Goal: Task Accomplishment & Management: Complete application form

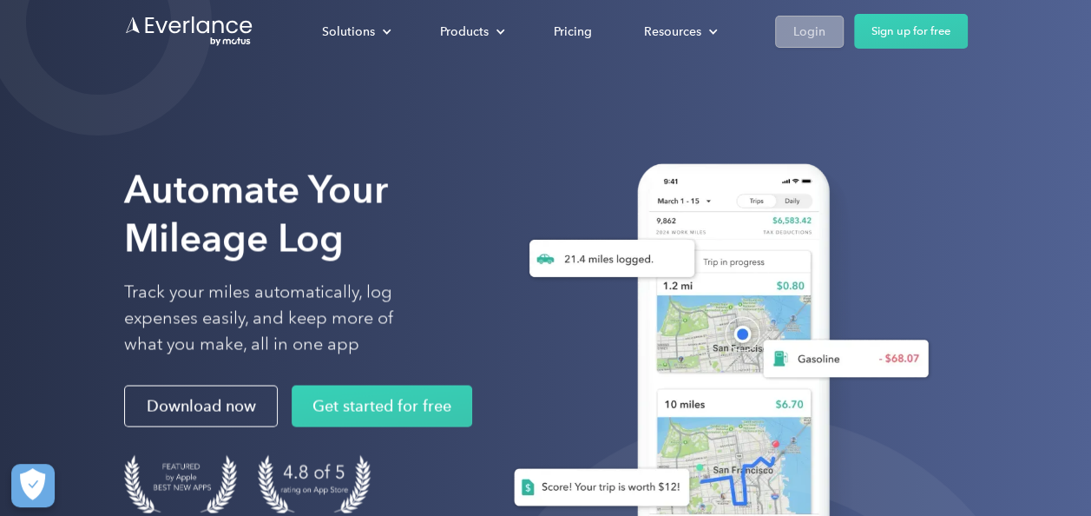
click at [794, 33] on div "Login" at bounding box center [810, 31] width 32 height 22
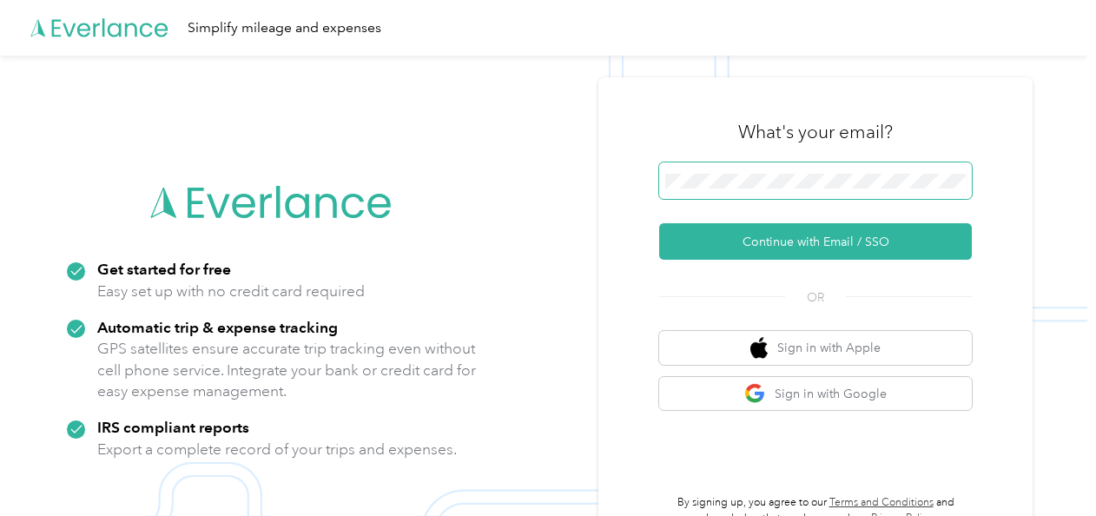
click at [703, 188] on span at bounding box center [815, 180] width 313 height 36
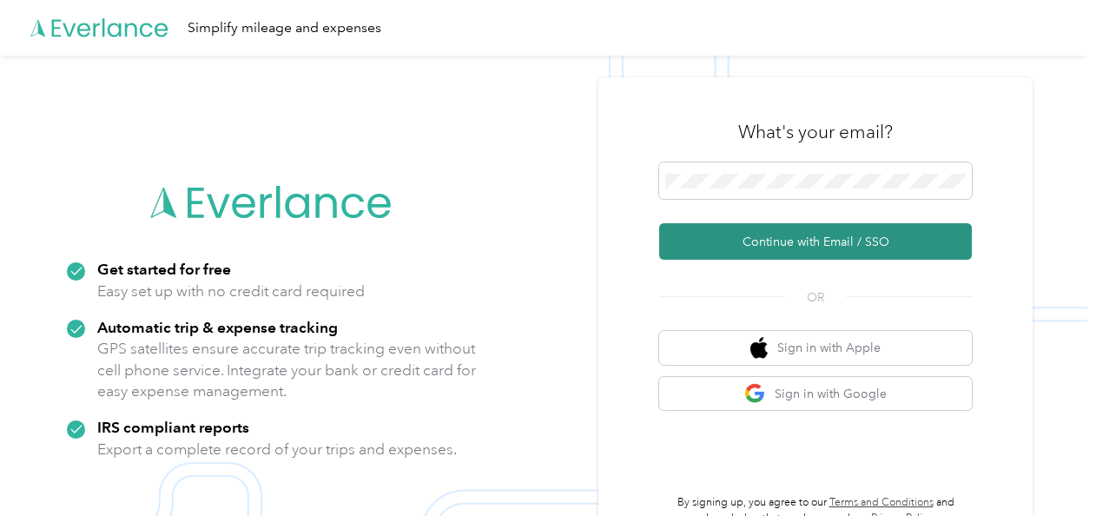
click at [755, 231] on button "Continue with Email / SSO" at bounding box center [815, 241] width 313 height 36
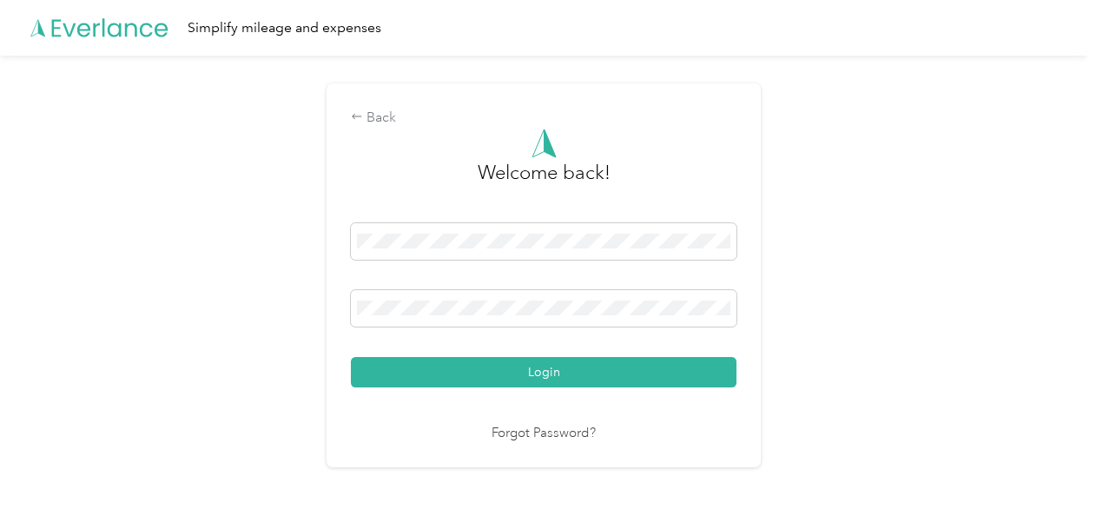
click at [514, 366] on button "Login" at bounding box center [544, 372] width 386 height 30
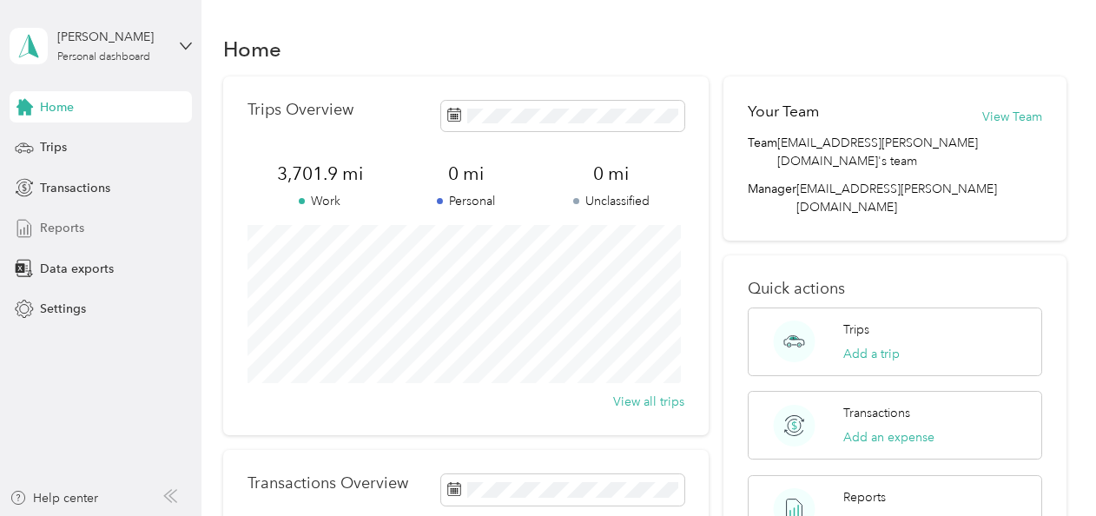
click at [59, 224] on span "Reports" at bounding box center [62, 228] width 44 height 18
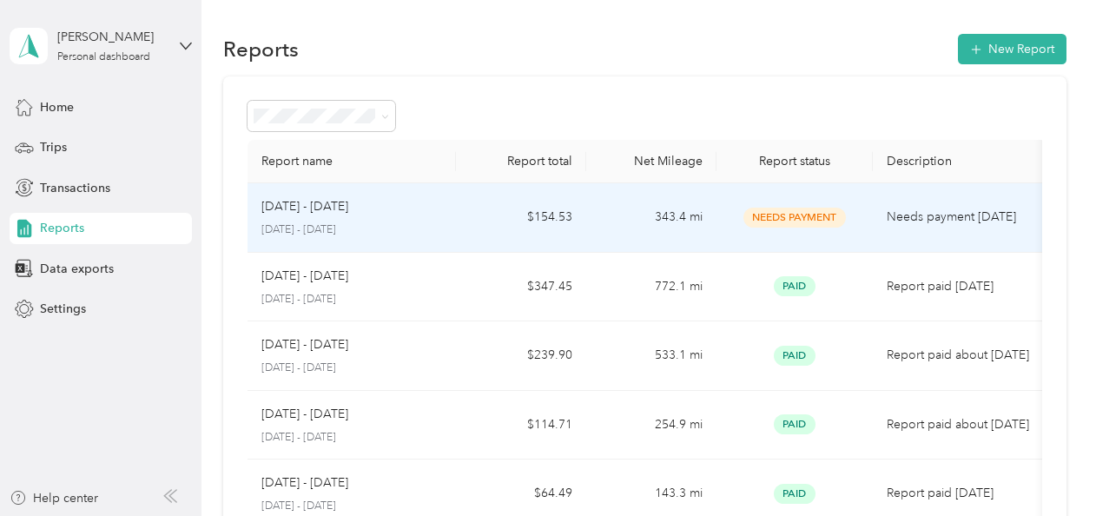
click at [485, 220] on td "$154.53" at bounding box center [521, 217] width 130 height 69
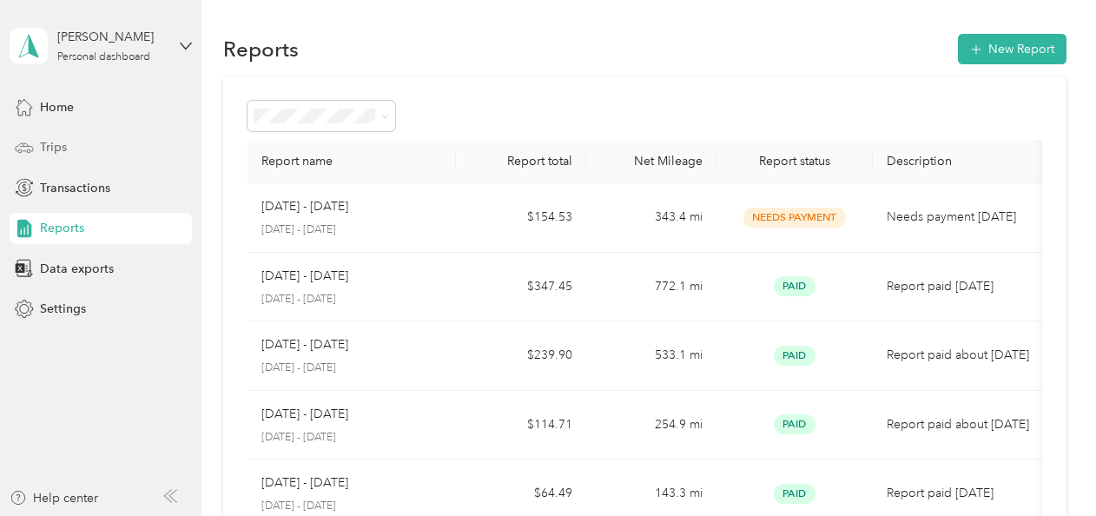
click at [66, 148] on span "Trips" at bounding box center [53, 147] width 27 height 18
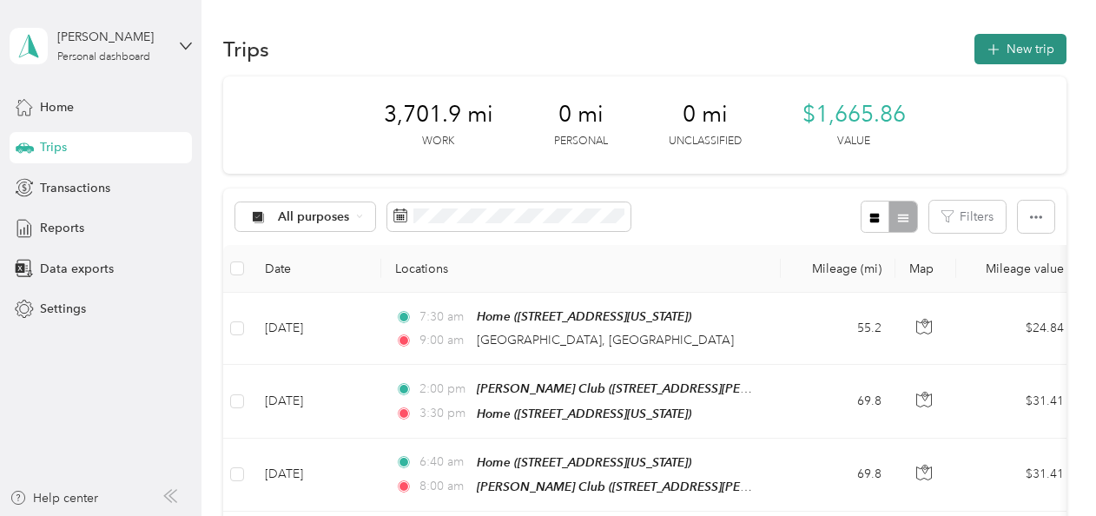
click at [1033, 40] on button "New trip" at bounding box center [1020, 49] width 92 height 30
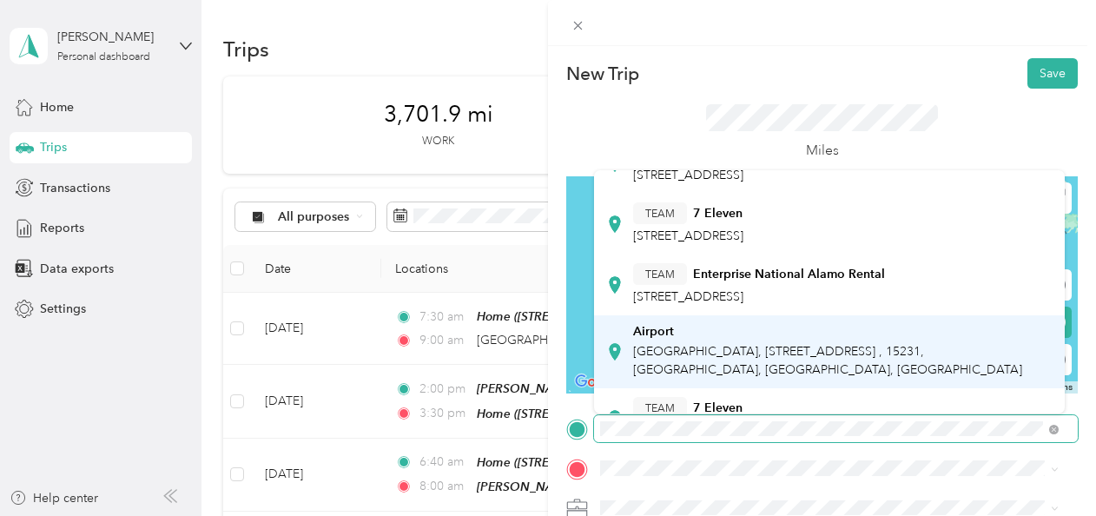
scroll to position [87, 0]
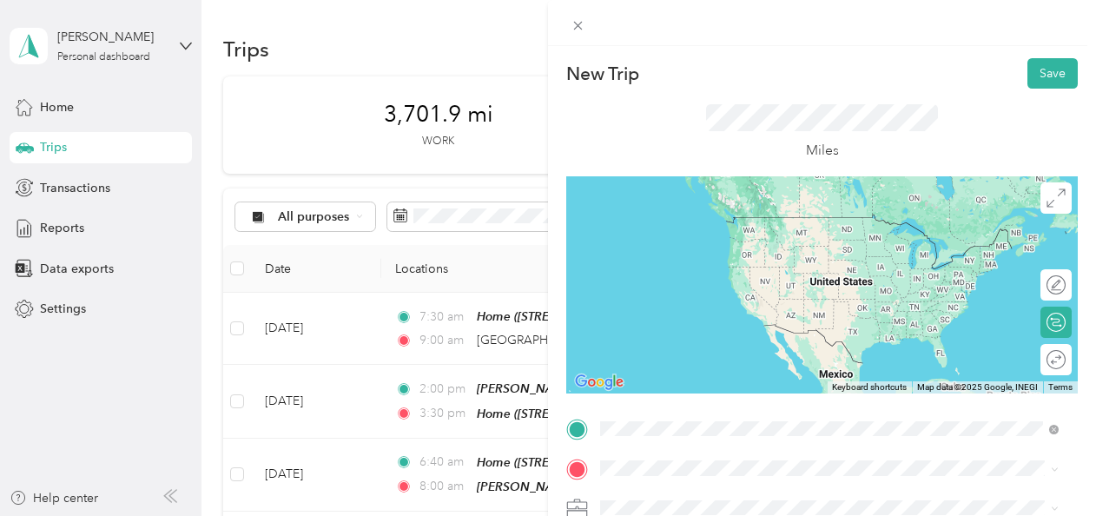
click at [733, 340] on span "[GEOGRAPHIC_DATA], [STREET_ADDRESS] , 15231, [GEOGRAPHIC_DATA], [GEOGRAPHIC_DAT…" at bounding box center [827, 347] width 389 height 33
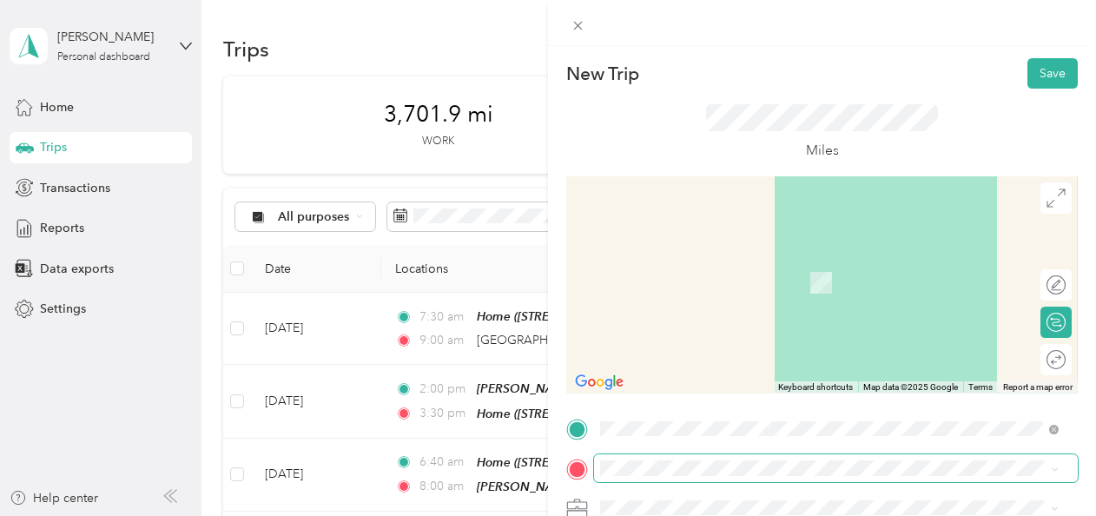
click at [659, 477] on span at bounding box center [836, 468] width 484 height 28
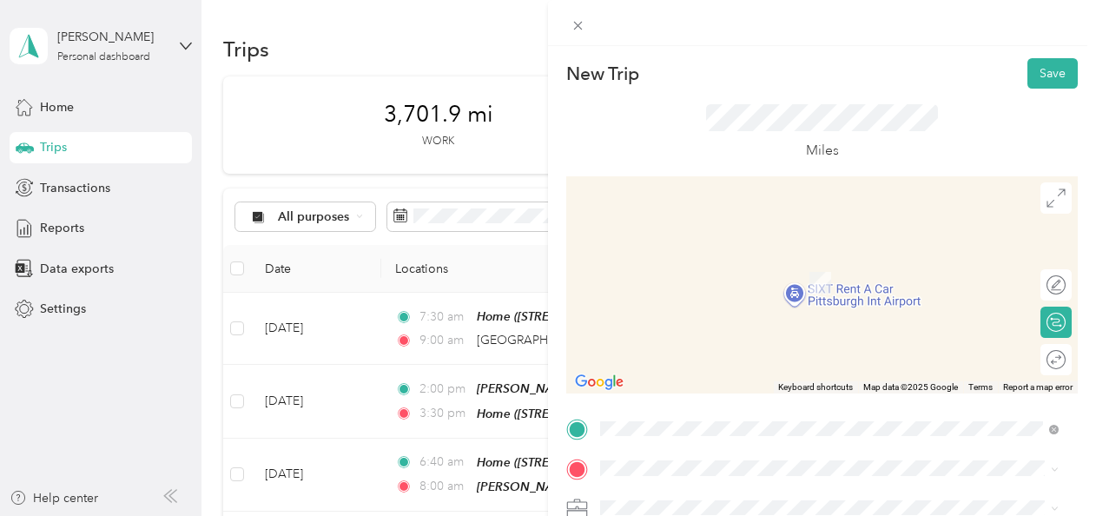
click at [680, 293] on li "Home [STREET_ADDRESS][US_STATE]" at bounding box center [829, 273] width 471 height 55
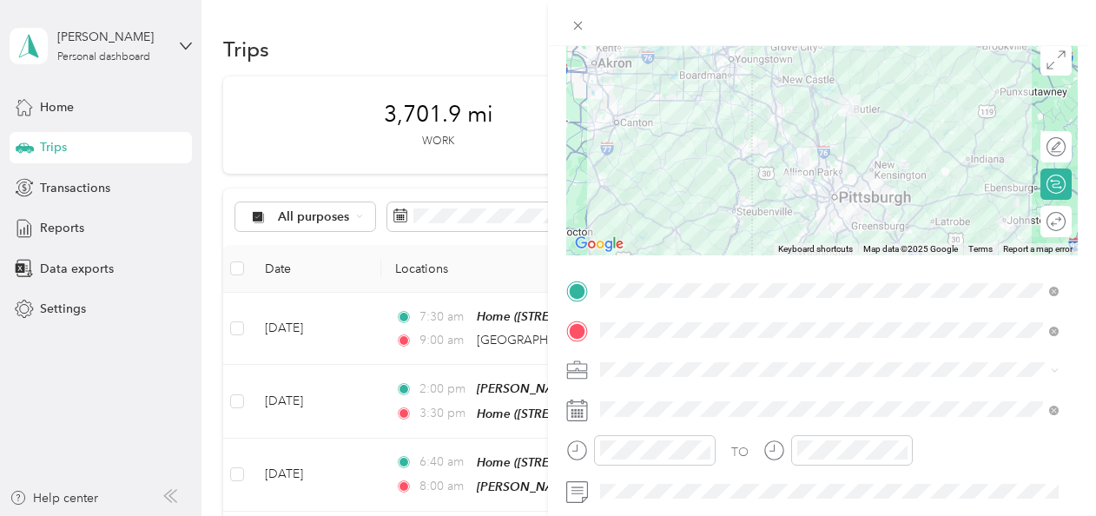
scroll to position [260, 0]
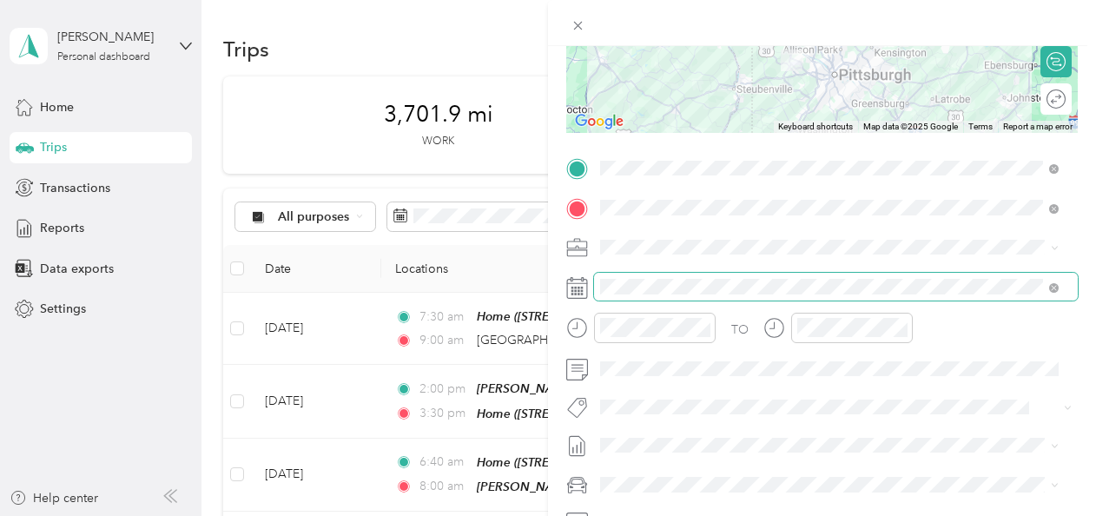
click at [636, 295] on span at bounding box center [836, 287] width 484 height 28
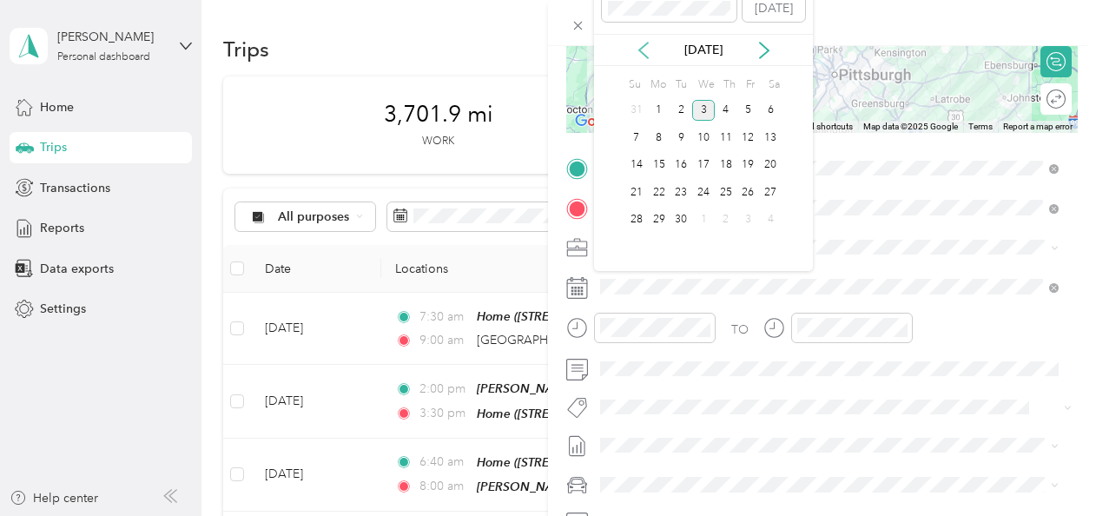
click at [642, 49] on icon at bounding box center [643, 50] width 17 height 17
click at [682, 198] on div "19" at bounding box center [680, 192] width 23 height 22
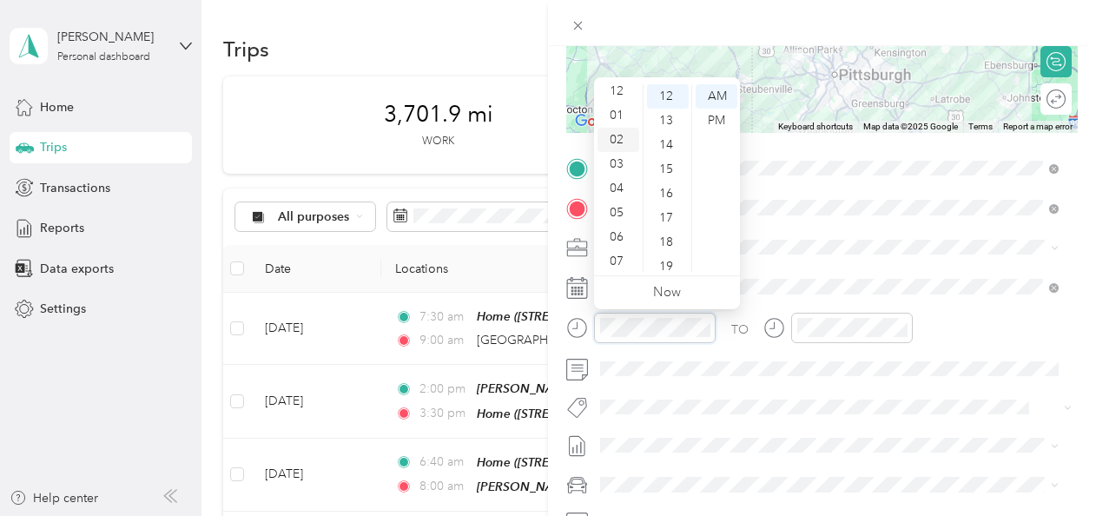
scroll to position [0, 0]
drag, startPoint x: 616, startPoint y: 94, endPoint x: 687, endPoint y: 163, distance: 98.9
click at [618, 94] on div "12" at bounding box center [618, 96] width 42 height 24
click at [664, 181] on div "30" at bounding box center [668, 187] width 42 height 24
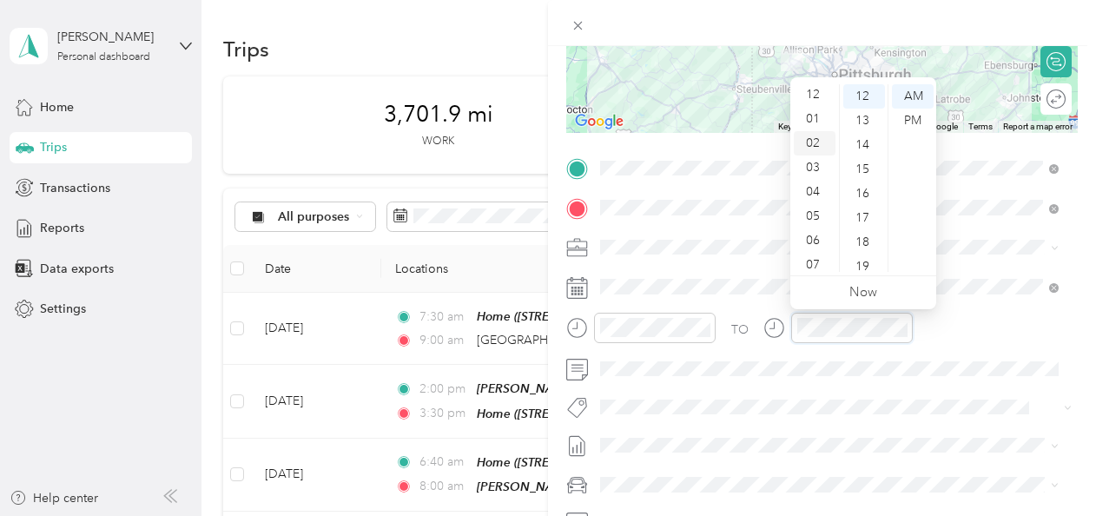
scroll to position [0, 0]
click at [817, 119] on div "01" at bounding box center [815, 121] width 42 height 24
click at [861, 254] on div "40" at bounding box center [864, 256] width 42 height 24
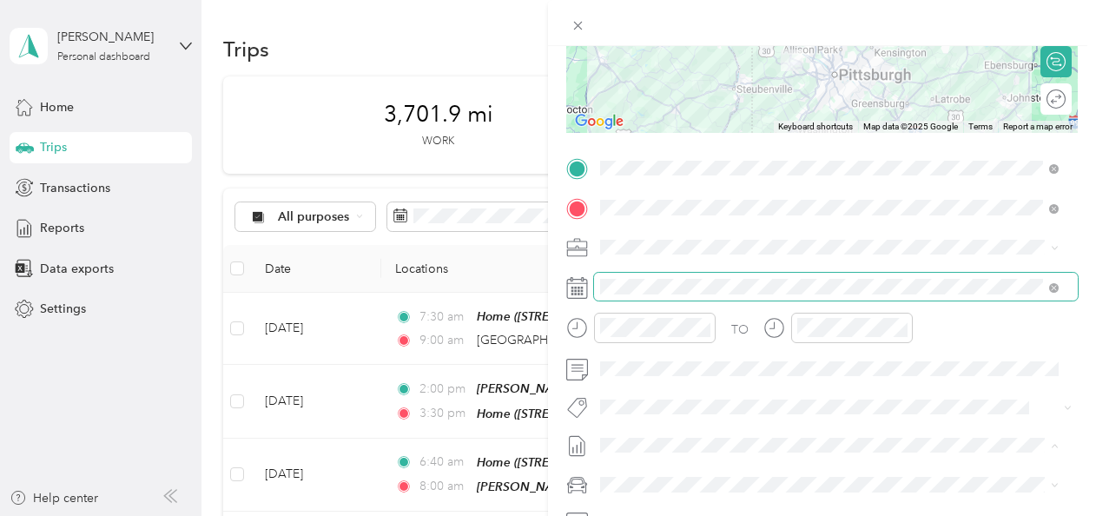
scroll to position [0, 0]
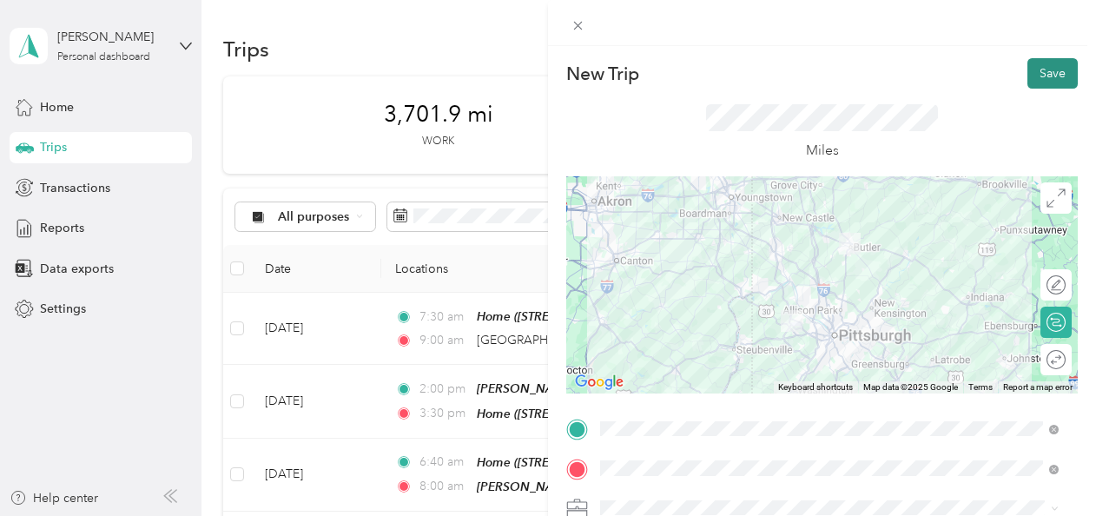
click at [1045, 84] on button "Save" at bounding box center [1052, 73] width 50 height 30
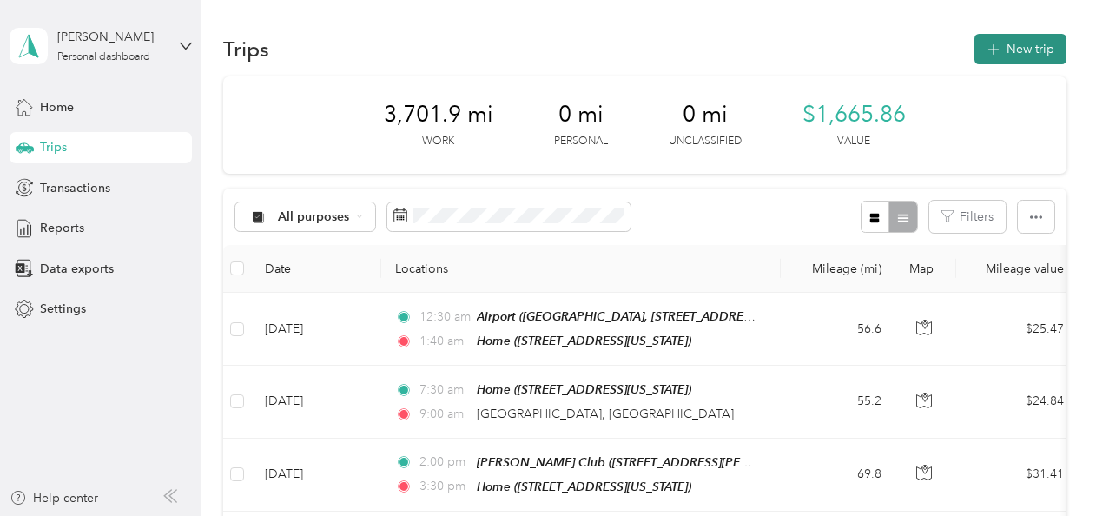
click at [996, 47] on button "New trip" at bounding box center [1020, 49] width 92 height 30
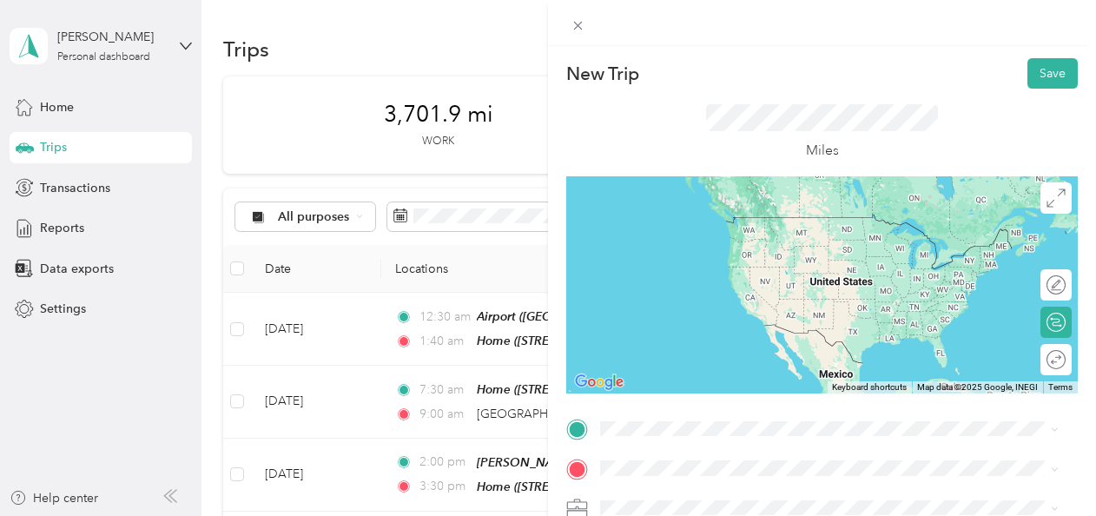
click at [717, 232] on div "Home 538 North Elm Street, Butler, Pennsylvania, United States" at bounding box center [720, 232] width 174 height 36
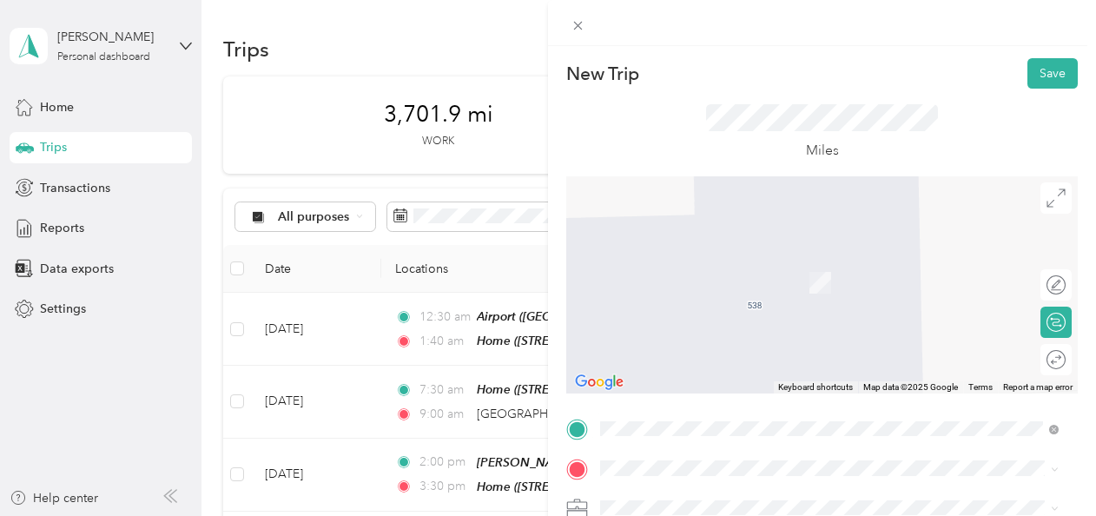
click at [716, 346] on div "TEAM Sams Club 7200 Peach St, 165094754, Erie, PA, USA" at bounding box center [729, 343] width 193 height 43
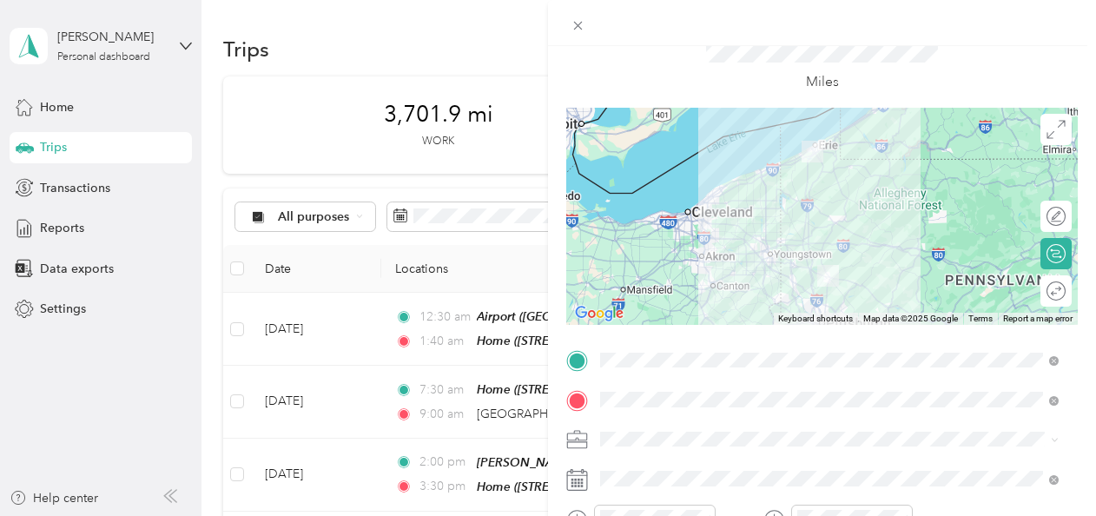
scroll to position [174, 0]
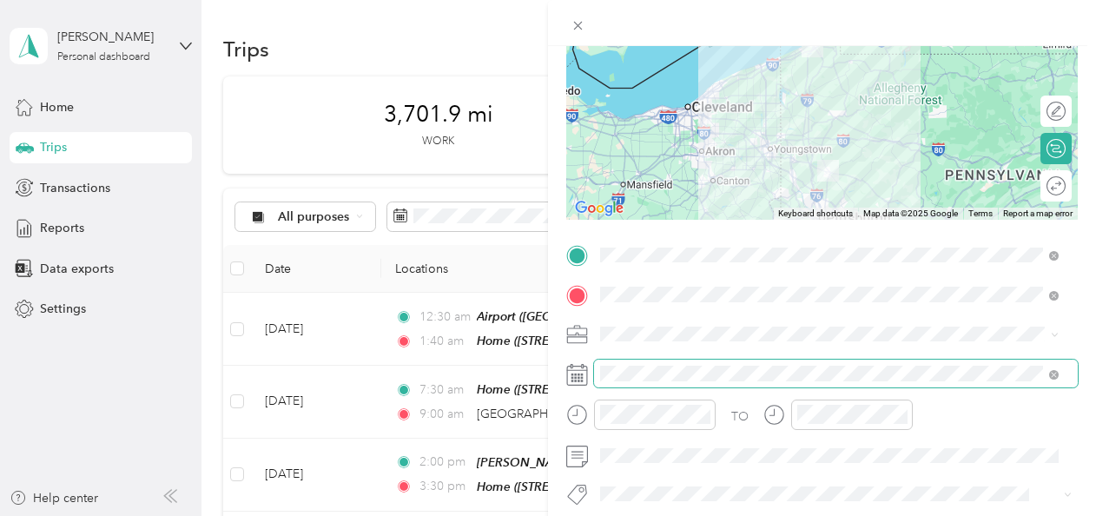
click at [596, 379] on span at bounding box center [836, 373] width 484 height 28
click at [632, 361] on span at bounding box center [836, 373] width 484 height 28
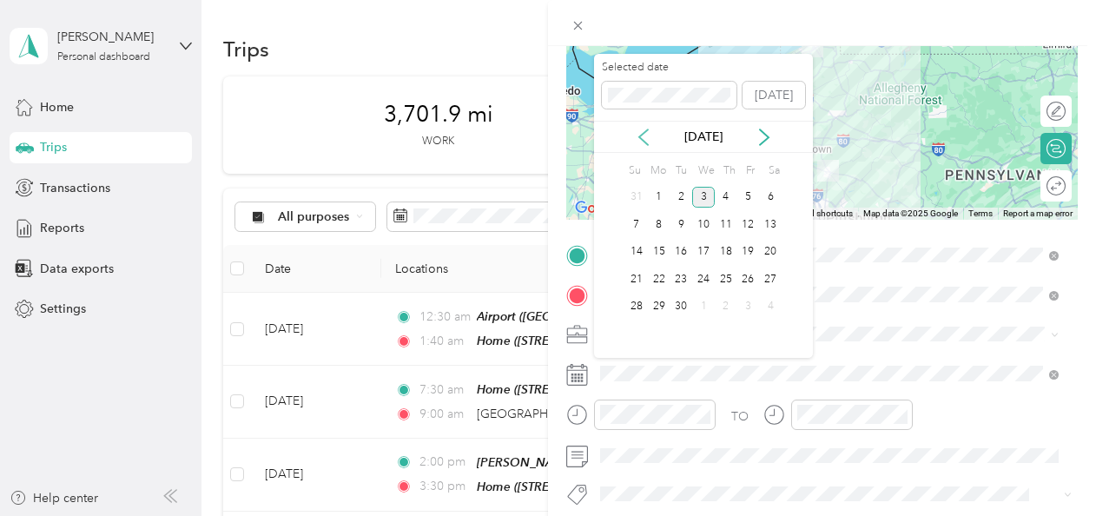
click at [644, 137] on icon at bounding box center [643, 137] width 17 height 17
click at [696, 276] on div "20" at bounding box center [703, 279] width 23 height 22
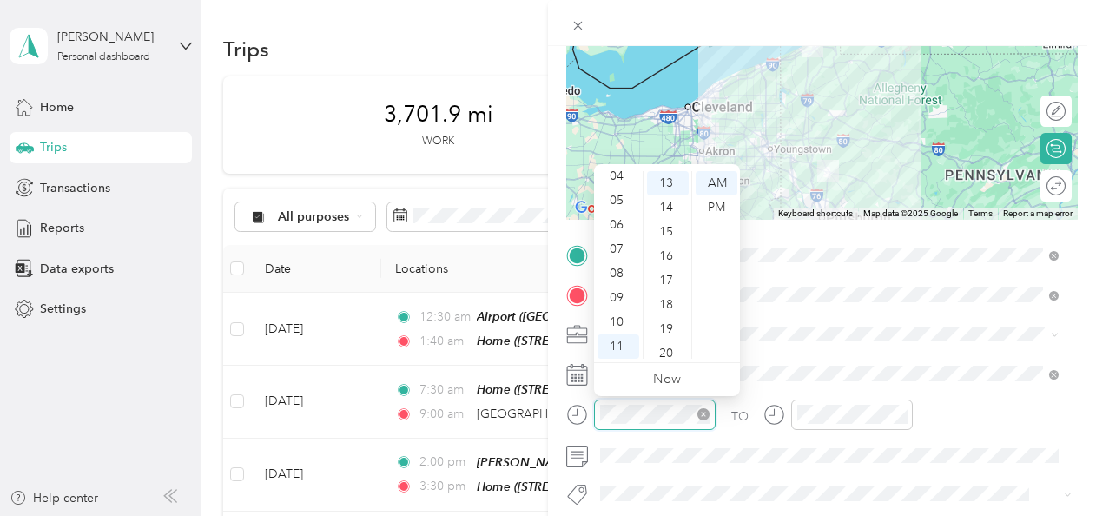
scroll to position [316, 0]
click at [616, 214] on div "06" at bounding box center [618, 225] width 42 height 24
click at [663, 188] on div "00" at bounding box center [668, 183] width 42 height 24
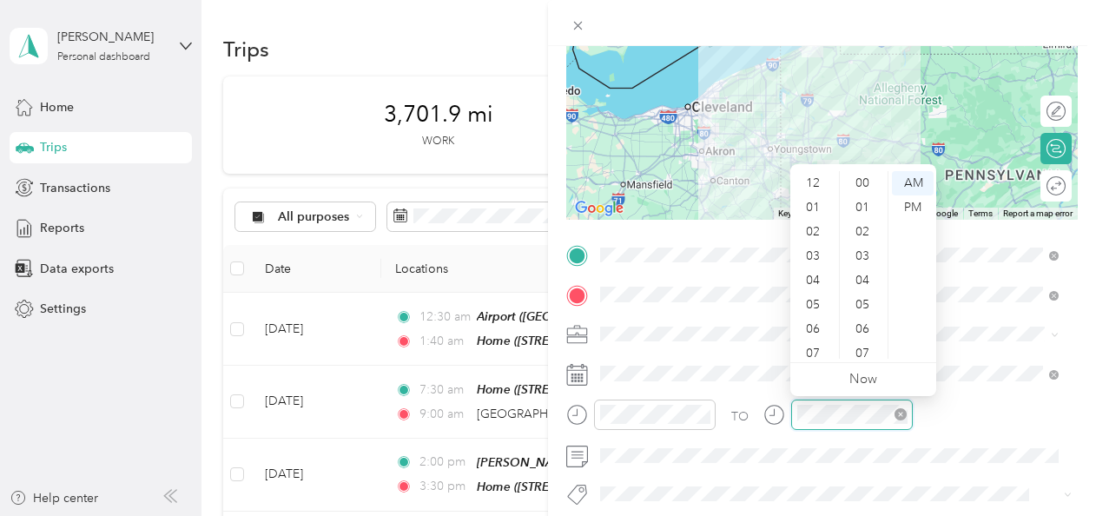
scroll to position [104, 0]
click at [814, 247] on div "07" at bounding box center [815, 249] width 42 height 24
click at [859, 269] on div "45" at bounding box center [864, 266] width 42 height 24
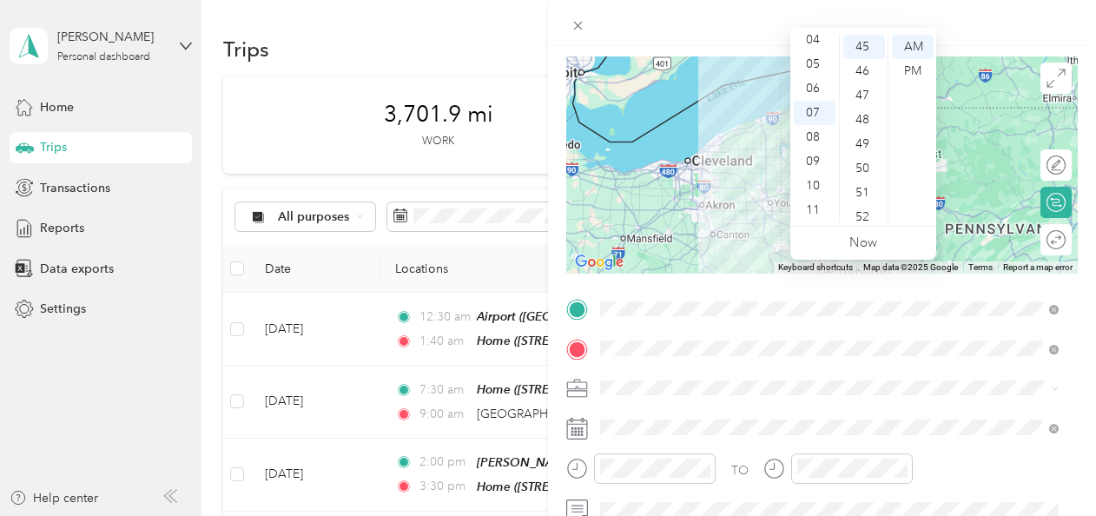
scroll to position [0, 0]
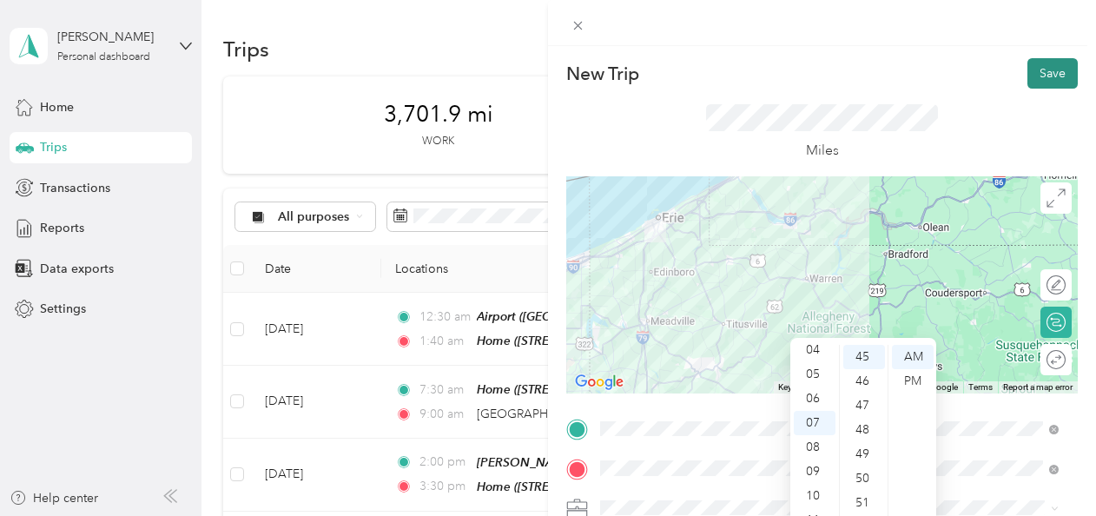
click at [1029, 80] on button "Save" at bounding box center [1052, 73] width 50 height 30
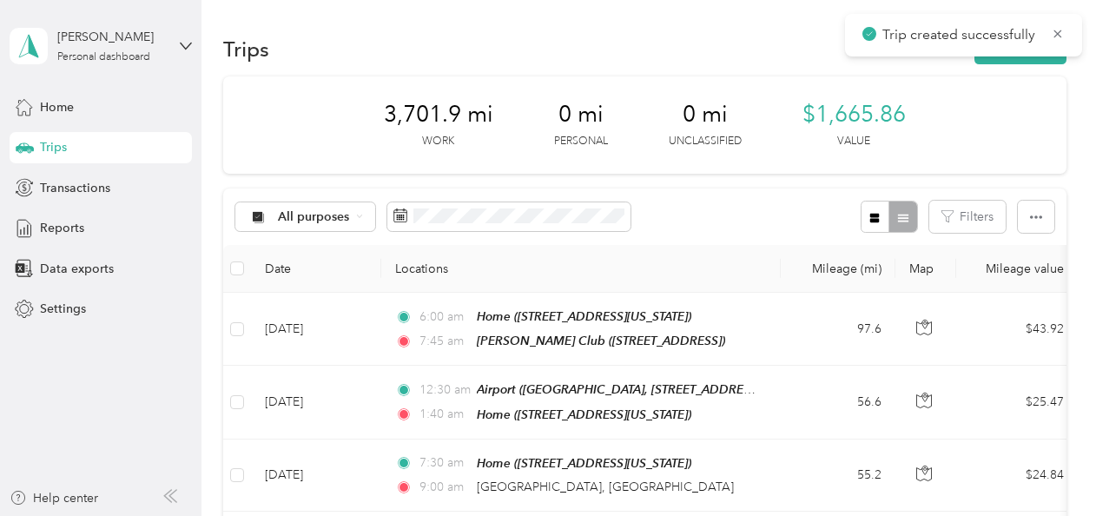
click at [1050, 40] on span "Trip created successfully" at bounding box center [963, 35] width 202 height 22
click at [1065, 38] on div "Trip created successfully" at bounding box center [963, 35] width 237 height 43
click at [1058, 35] on icon at bounding box center [1058, 34] width 8 height 8
click at [1002, 54] on button "New trip" at bounding box center [1020, 49] width 92 height 30
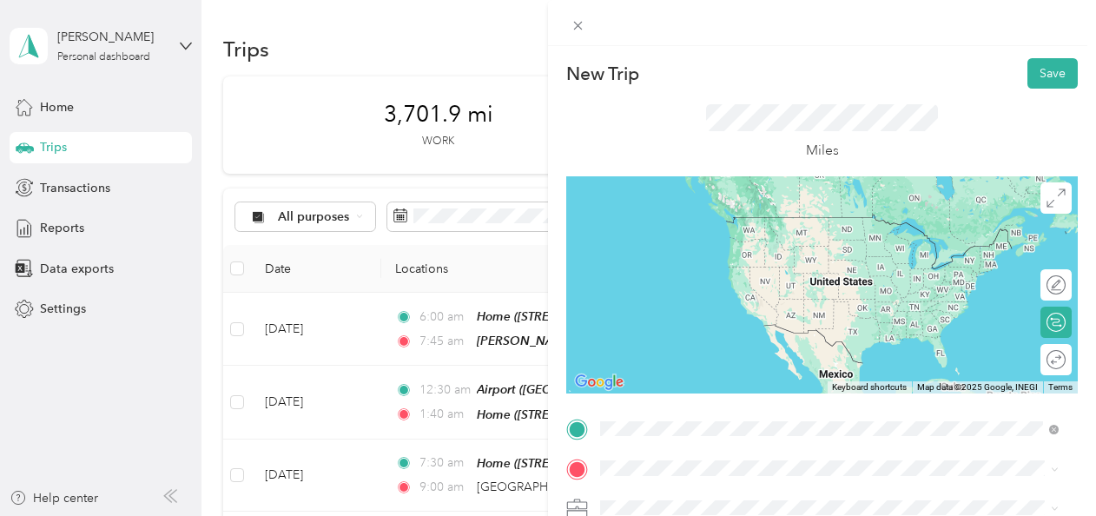
click at [696, 302] on div "TEAM Sams Club 7200 Peach St, 165094754, Erie, PA, USA" at bounding box center [729, 303] width 193 height 43
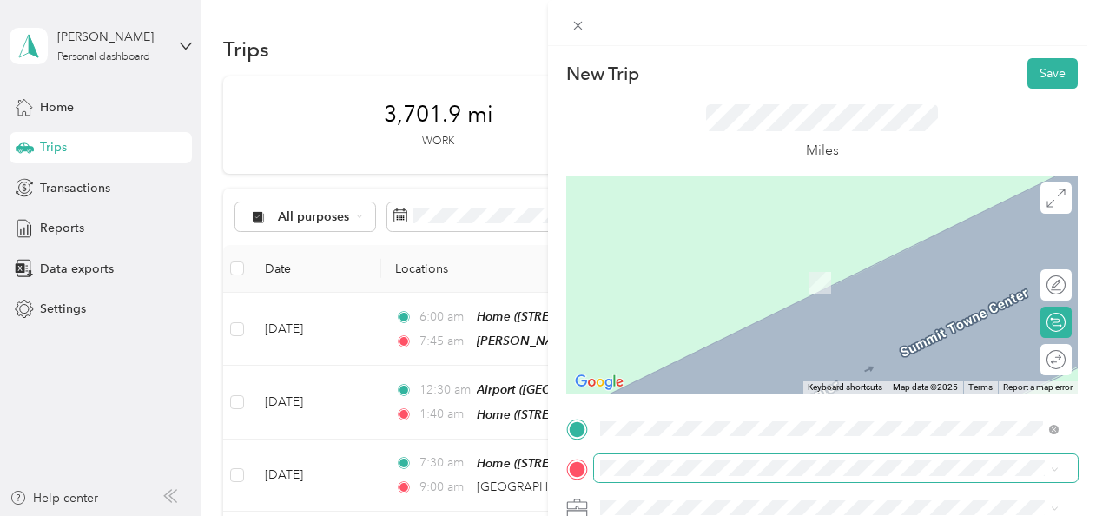
click at [629, 458] on span at bounding box center [836, 468] width 484 height 28
click at [715, 280] on span "538 North Elm Street, Butler, Pennsylvania, United States" at bounding box center [720, 282] width 174 height 15
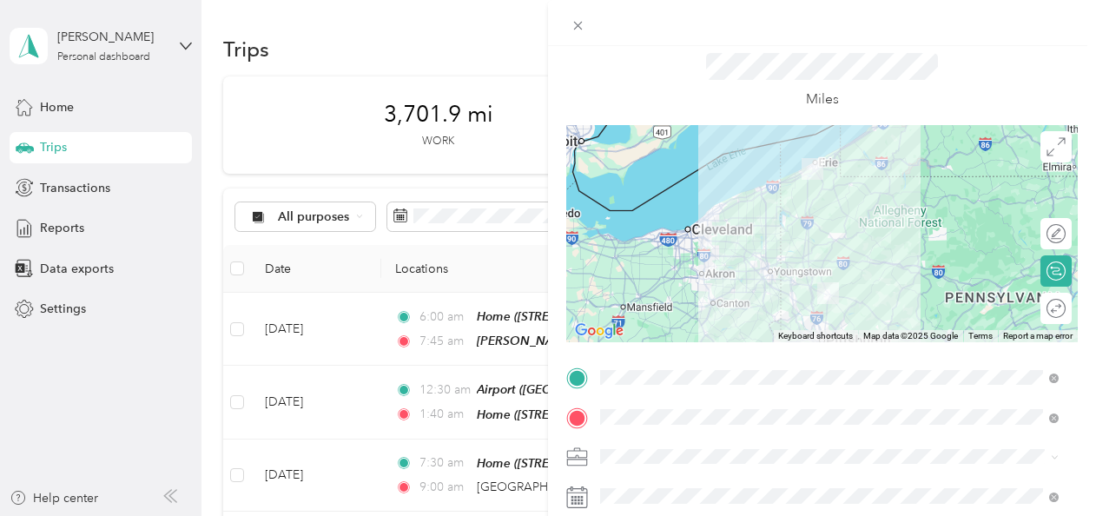
scroll to position [87, 0]
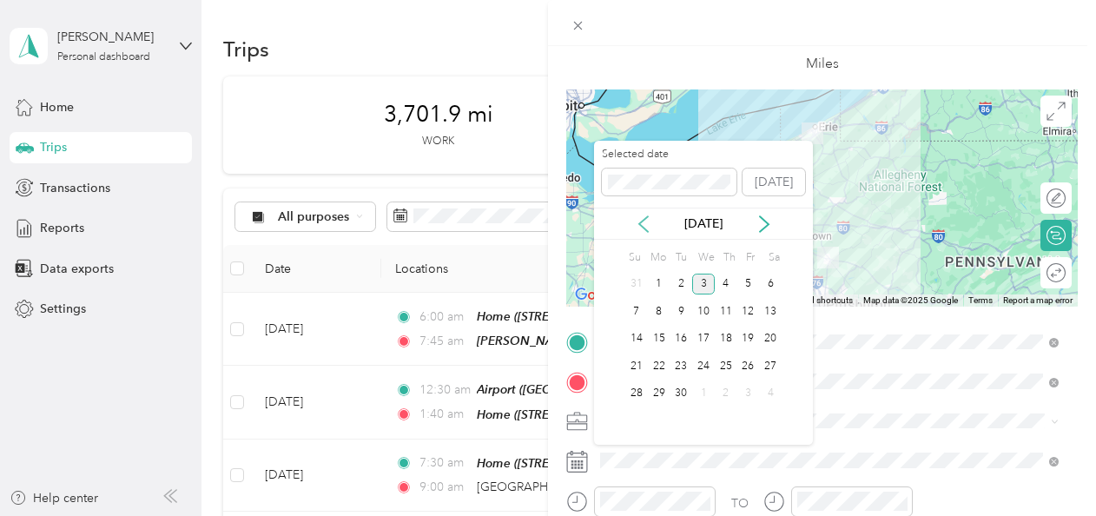
click at [641, 231] on icon at bounding box center [643, 223] width 17 height 17
click at [700, 372] on div "20" at bounding box center [703, 366] width 23 height 22
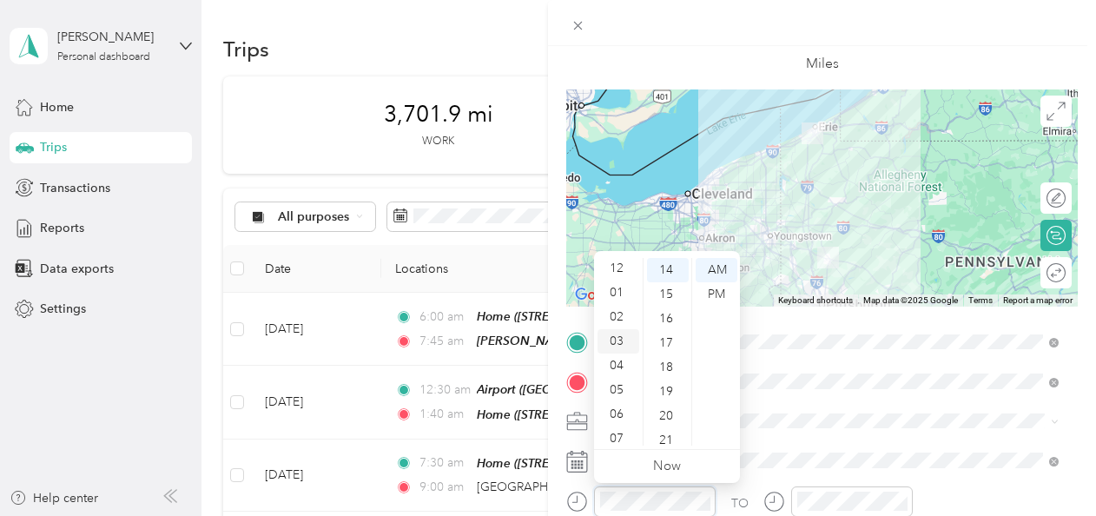
scroll to position [0, 0]
click at [611, 325] on div "02" at bounding box center [618, 319] width 42 height 24
click at [672, 383] on div "30" at bounding box center [668, 391] width 42 height 24
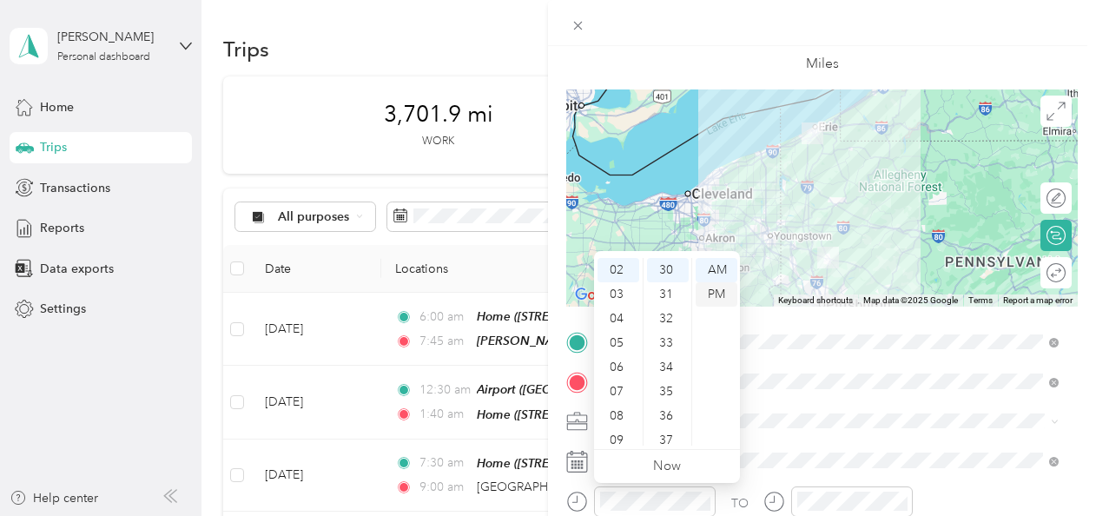
click at [714, 288] on div "PM" at bounding box center [716, 294] width 42 height 24
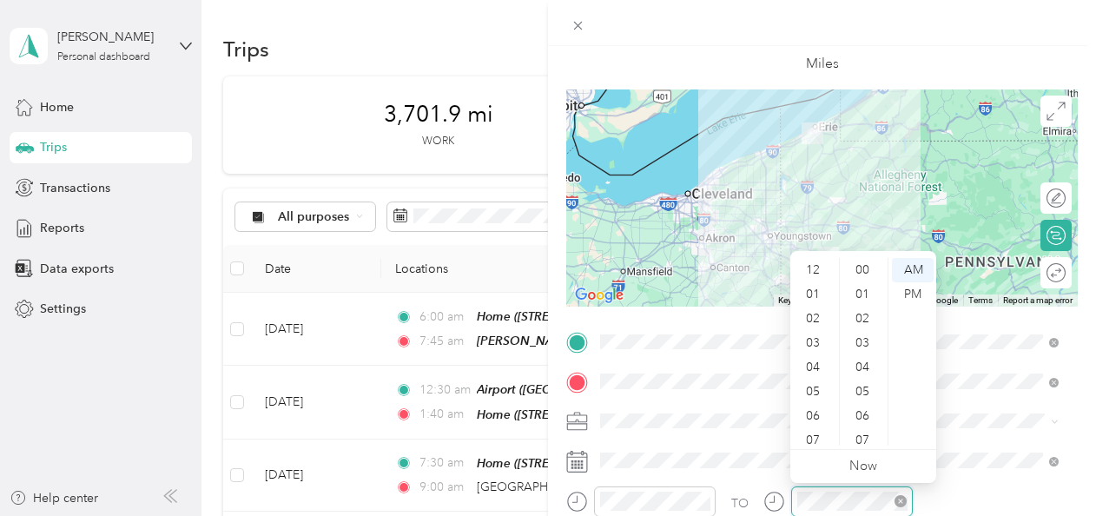
scroll to position [104, 0]
click at [816, 273] on div "04" at bounding box center [815, 263] width 42 height 24
click at [865, 295] on div "15" at bounding box center [864, 294] width 42 height 24
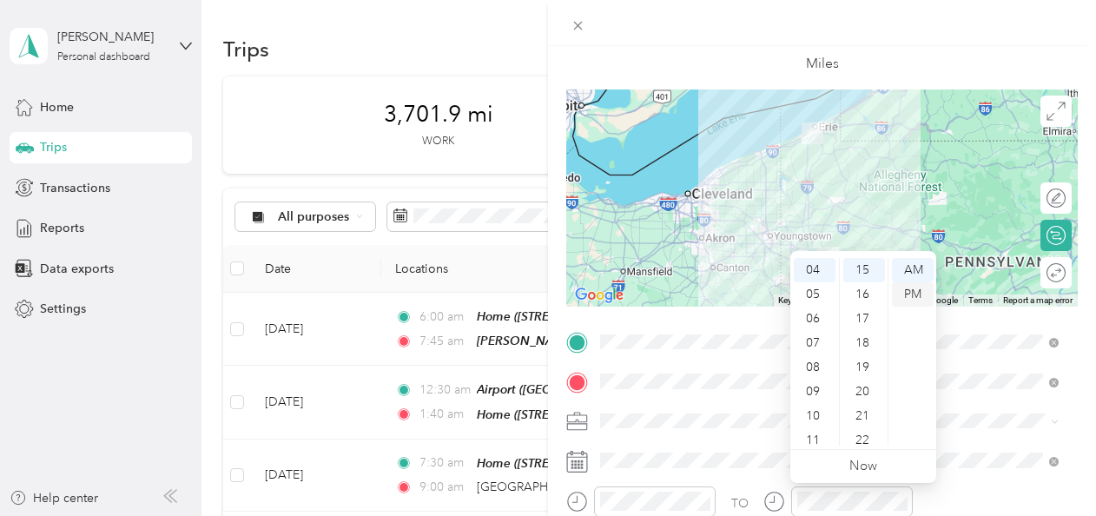
click at [906, 293] on div "PM" at bounding box center [913, 294] width 42 height 24
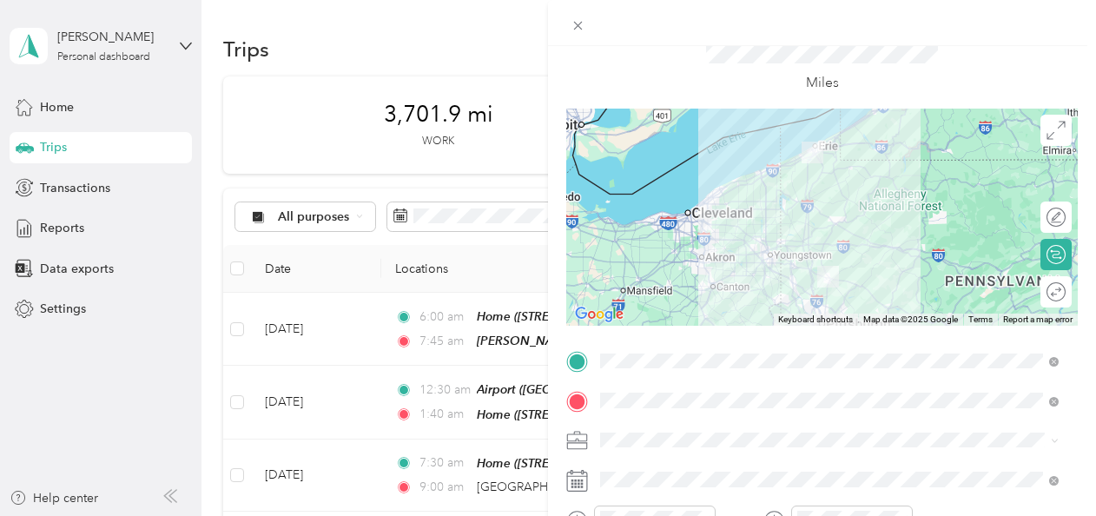
scroll to position [0, 0]
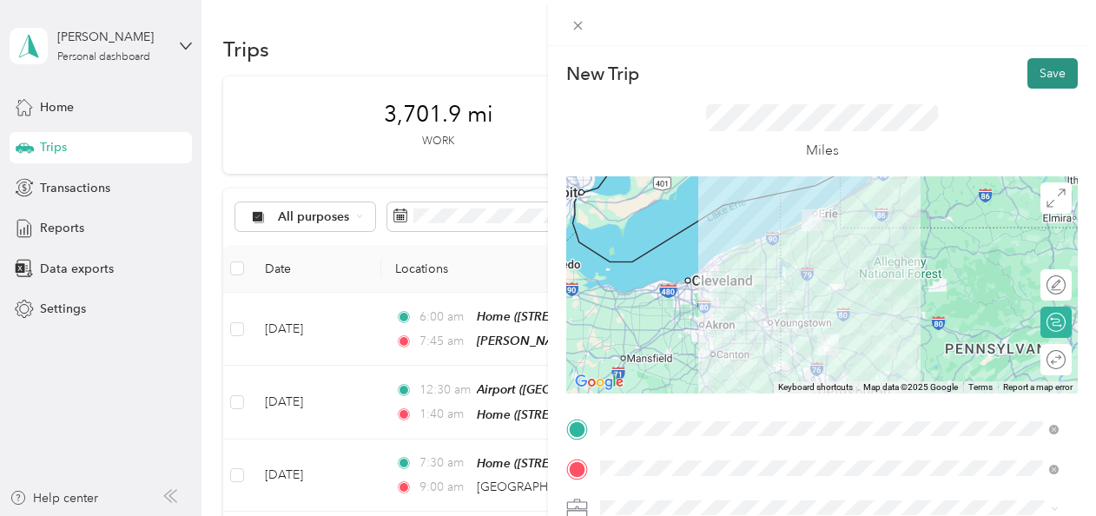
click at [1052, 68] on button "Save" at bounding box center [1052, 73] width 50 height 30
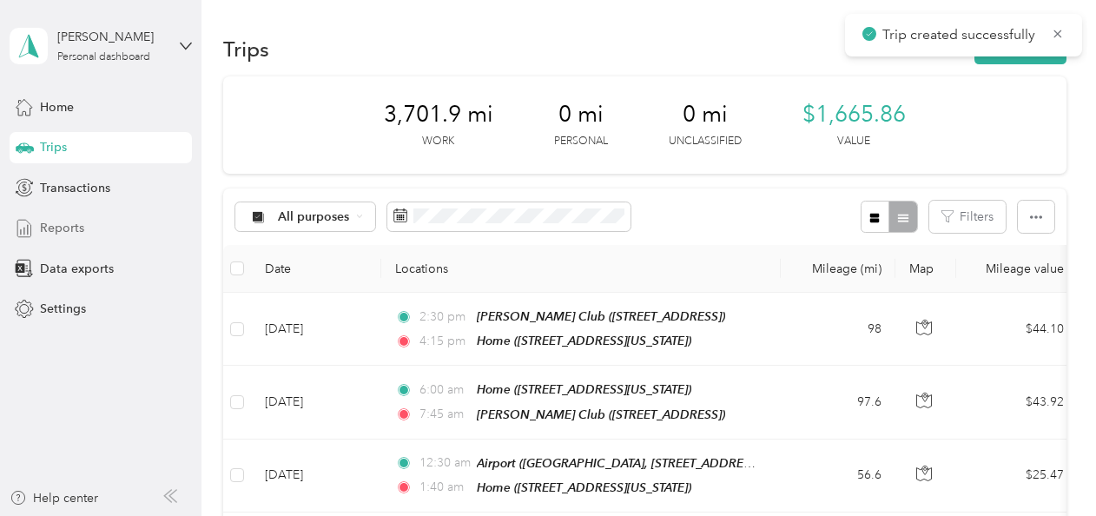
click at [53, 227] on span "Reports" at bounding box center [62, 228] width 44 height 18
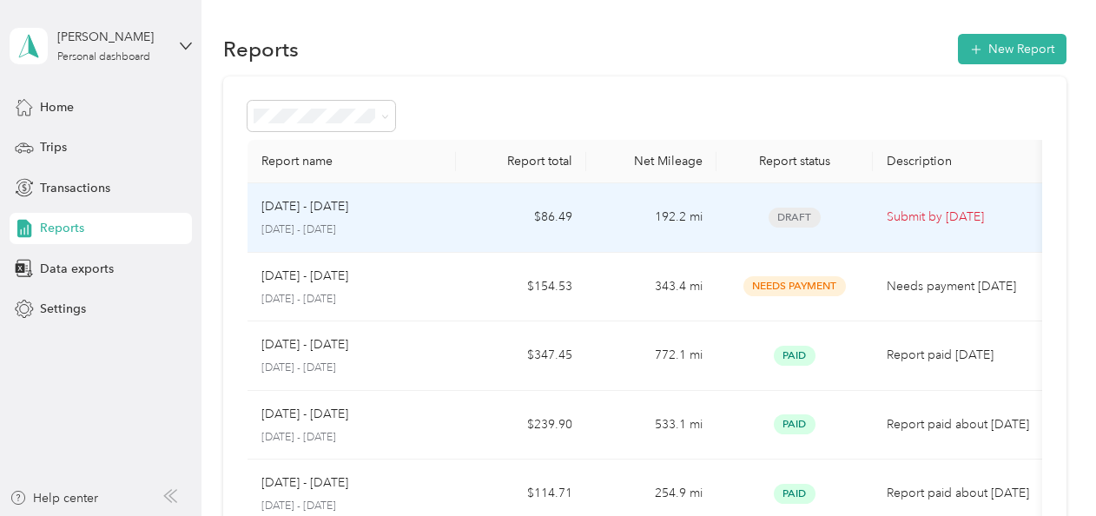
click at [458, 218] on td "$86.49" at bounding box center [521, 217] width 130 height 69
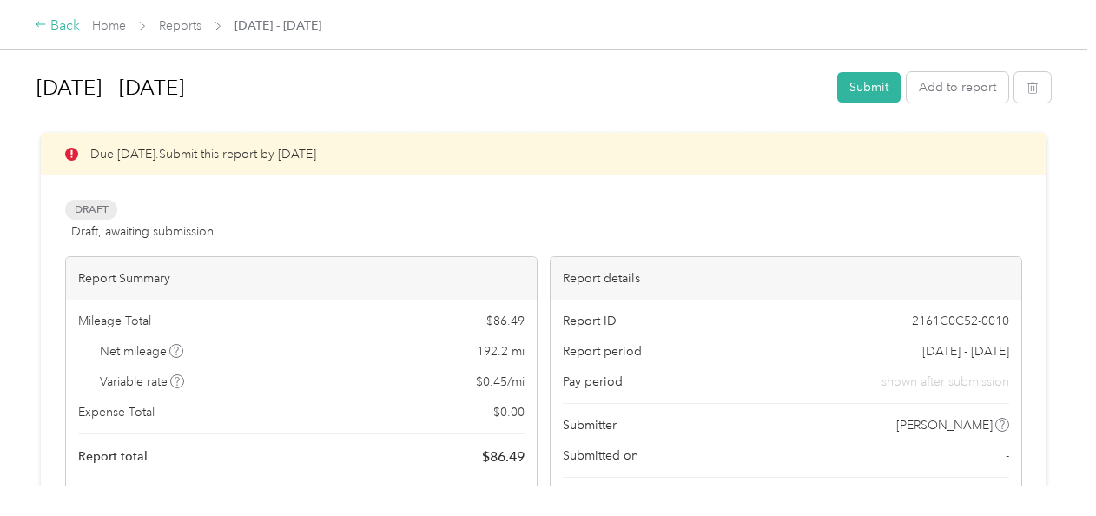
click at [47, 19] on div "Back" at bounding box center [57, 26] width 45 height 21
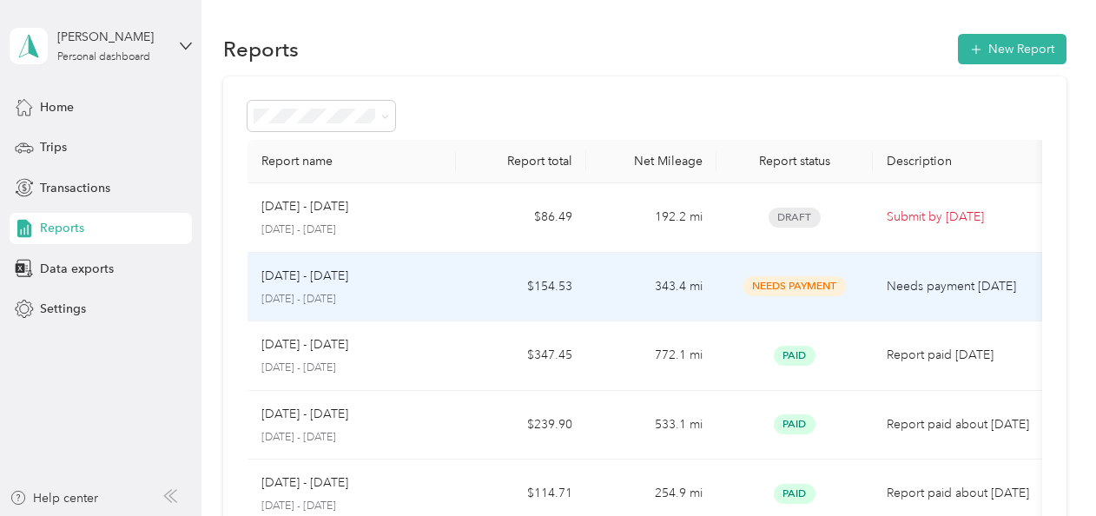
click at [719, 295] on td "Needs Payment" at bounding box center [794, 287] width 156 height 69
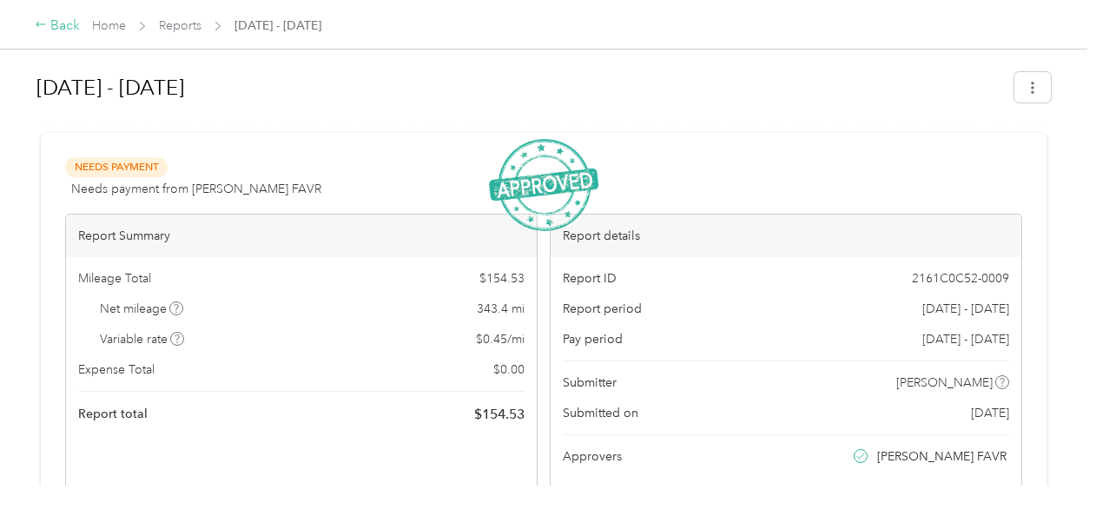
click at [46, 28] on icon at bounding box center [41, 24] width 12 height 12
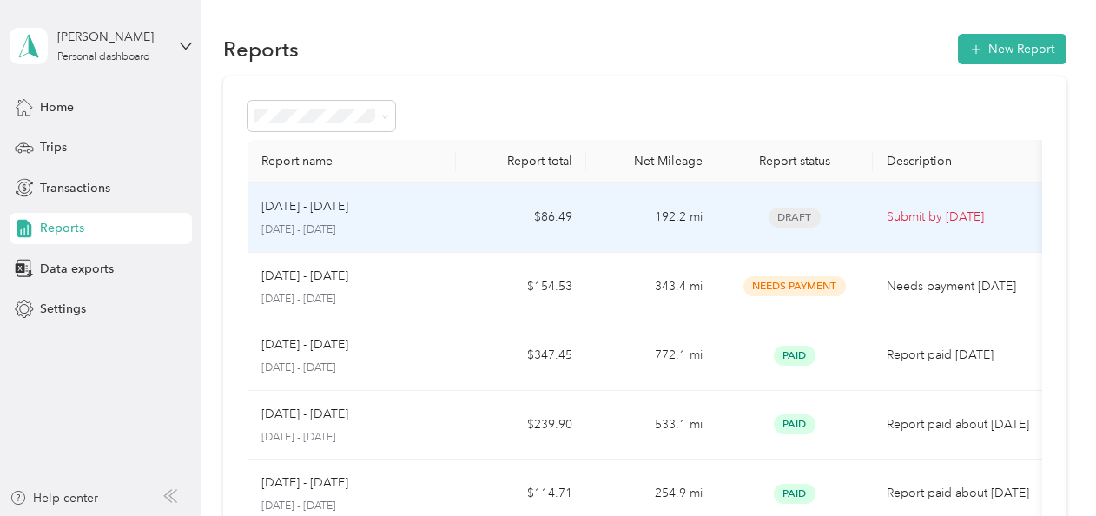
click at [769, 240] on td "Draft" at bounding box center [794, 217] width 156 height 69
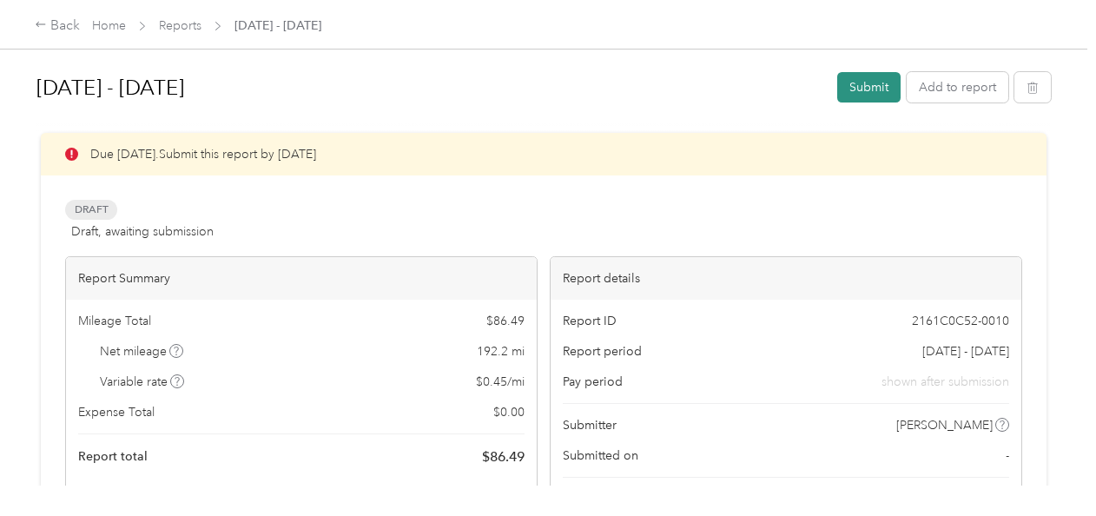
click at [873, 78] on button "Submit" at bounding box center [868, 87] width 63 height 30
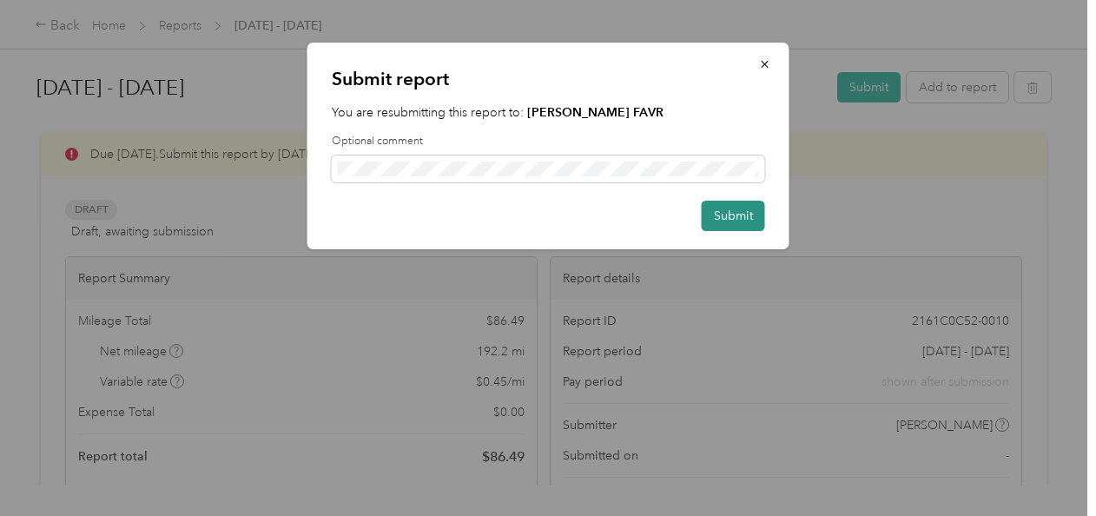
click at [726, 217] on button "Submit" at bounding box center [733, 216] width 63 height 30
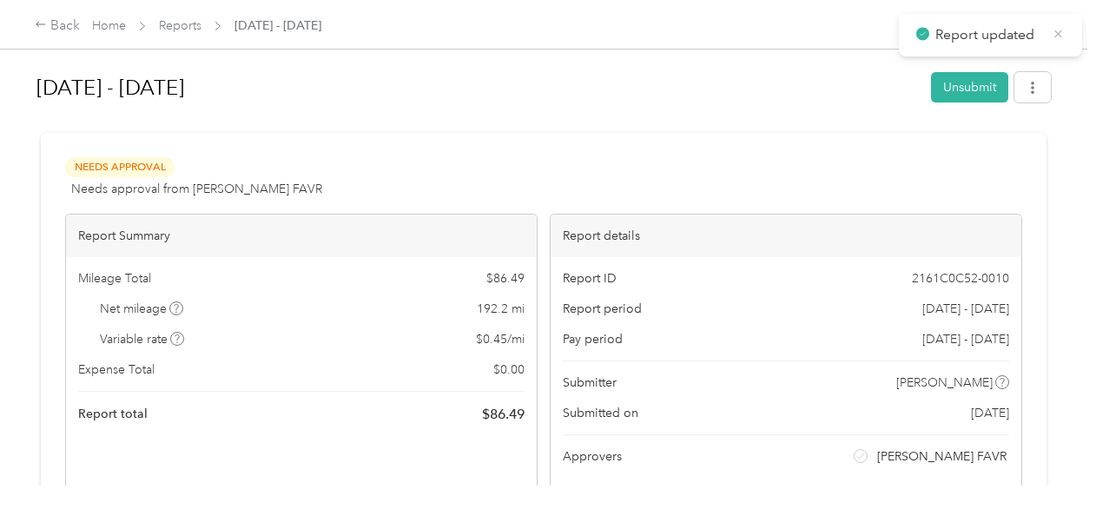
click at [1062, 35] on icon at bounding box center [1057, 34] width 13 height 16
click at [33, 23] on div "Back Home Reports Aug 16 - 31, 2025" at bounding box center [548, 24] width 1096 height 49
click at [37, 21] on icon at bounding box center [41, 24] width 12 height 12
